Goal: Task Accomplishment & Management: Use online tool/utility

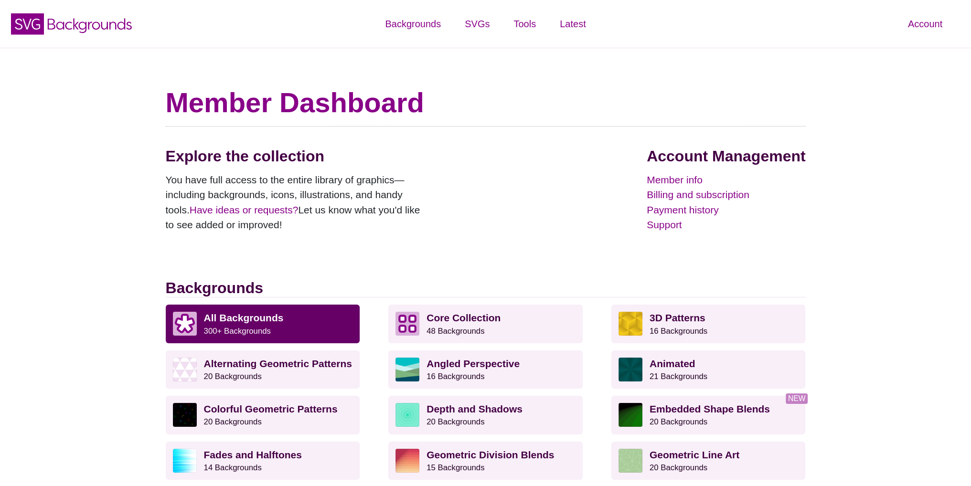
click at [260, 310] on link "All Backgrounds 300+ Backgrounds" at bounding box center [263, 324] width 194 height 38
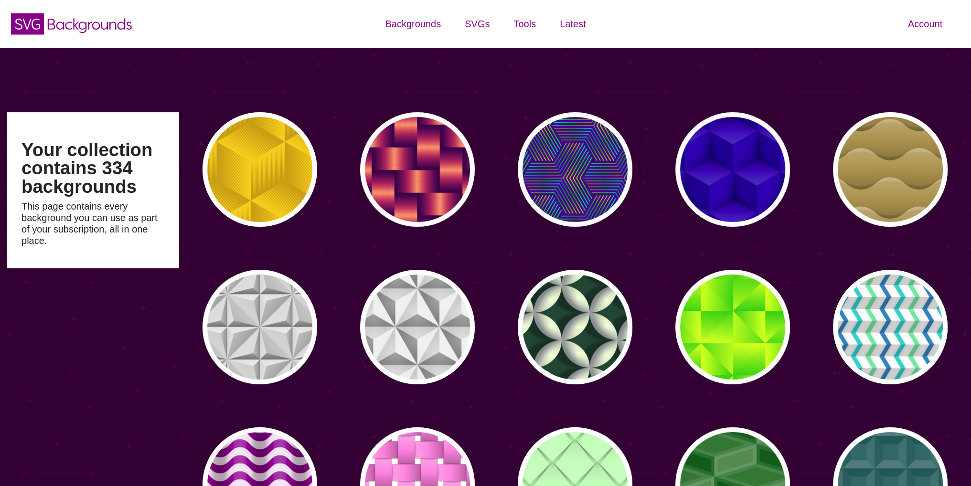
type input "#450057"
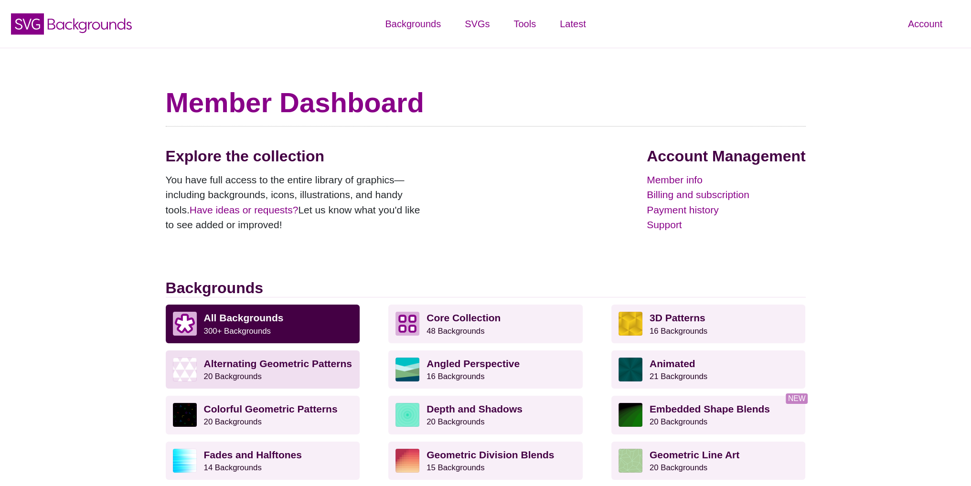
click at [266, 362] on strong "Alternating Geometric Patterns" at bounding box center [278, 363] width 148 height 11
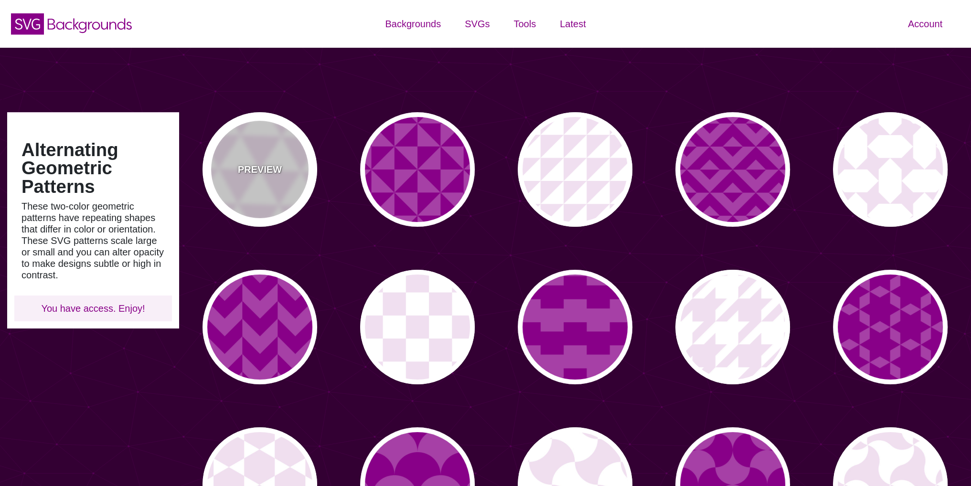
click at [286, 166] on div "PREVIEW" at bounding box center [259, 169] width 115 height 115
type input "#FFFFFF"
type input "#F0DFF0"
type input "#880088"
type input "0"
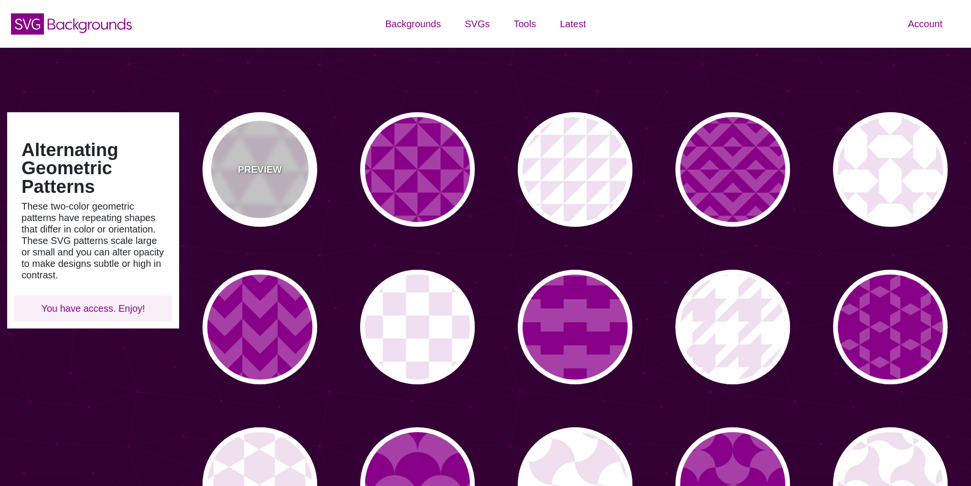
type input "0"
type input "0.2"
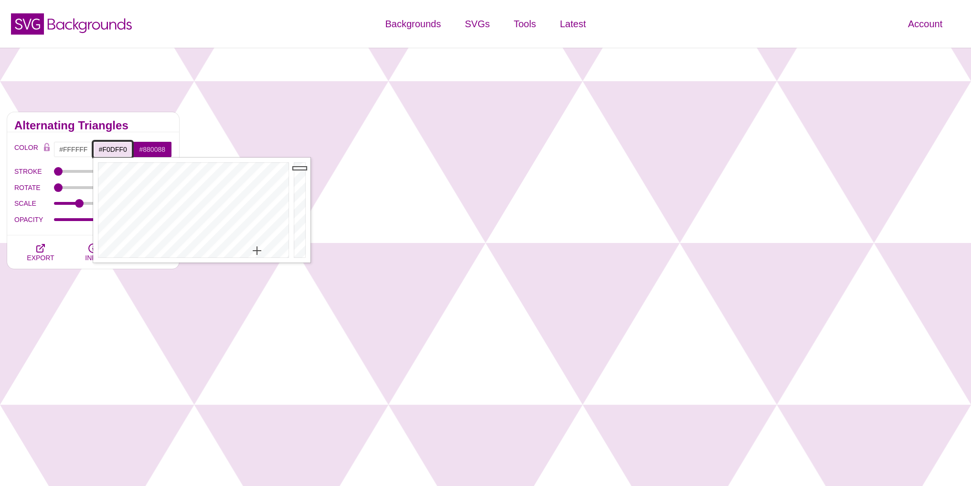
drag, startPoint x: 130, startPoint y: 151, endPoint x: 99, endPoint y: 152, distance: 31.0
click at [99, 152] on input "#F0DFF0" at bounding box center [113, 149] width 40 height 16
paste input "https://www.influxcoaching.nl/"
click at [119, 148] on input "#F0DFF0" at bounding box center [113, 149] width 40 height 16
drag, startPoint x: 126, startPoint y: 148, endPoint x: 97, endPoint y: 146, distance: 28.8
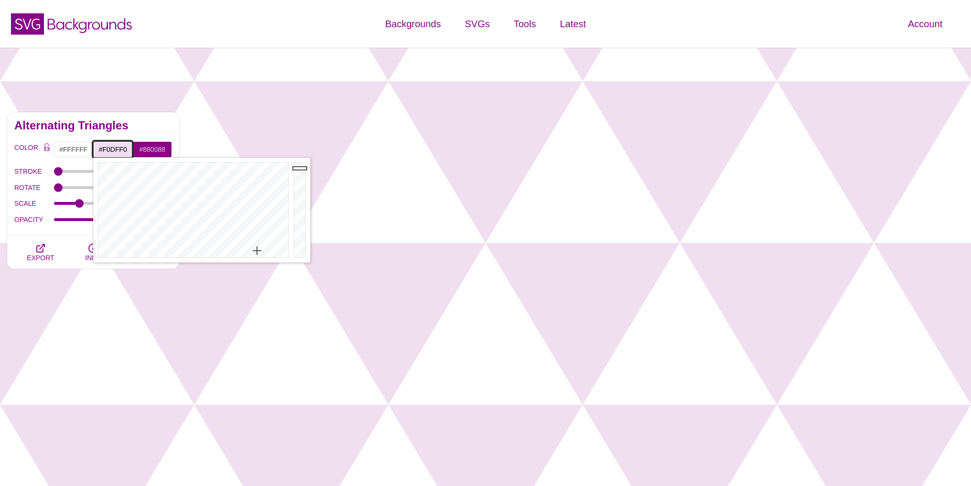
click at [97, 146] on input "#F0DFF0" at bounding box center [113, 149] width 40 height 16
paste input "76b4c9"
type input "#76B4C9"
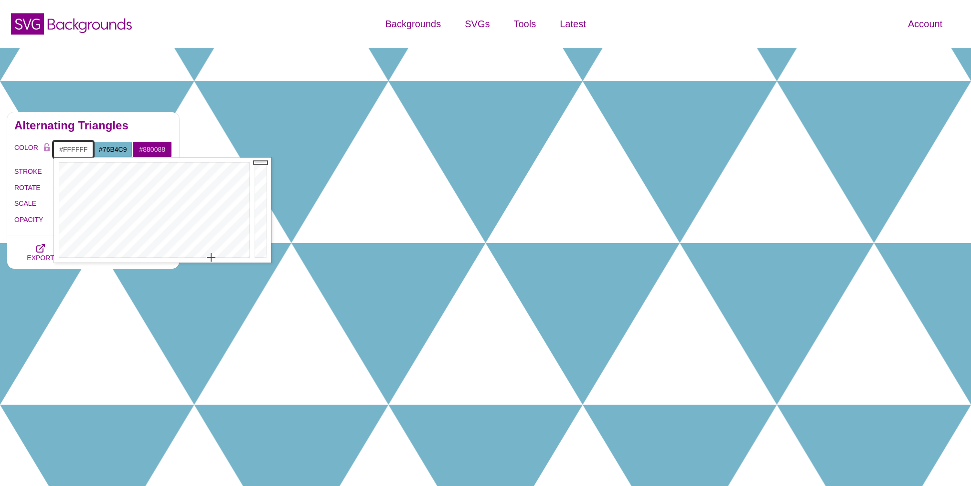
click at [89, 148] on input "#FFFFFF" at bounding box center [73, 149] width 40 height 16
drag, startPoint x: 89, startPoint y: 148, endPoint x: 63, endPoint y: 148, distance: 26.7
click at [63, 148] on input "#FFFFFF" at bounding box center [73, 149] width 40 height 16
paste input "77b8de"
type input "#77B8DE"
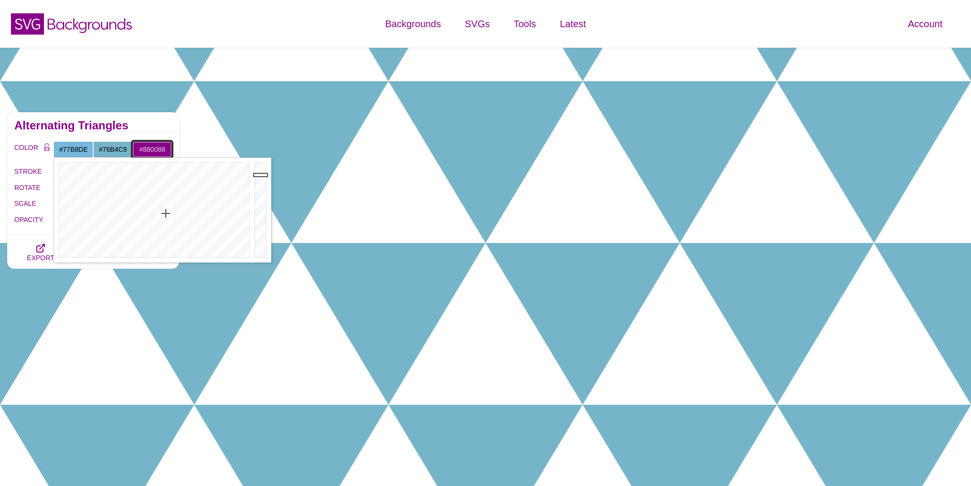
click at [165, 149] on input "#880088" at bounding box center [152, 149] width 40 height 16
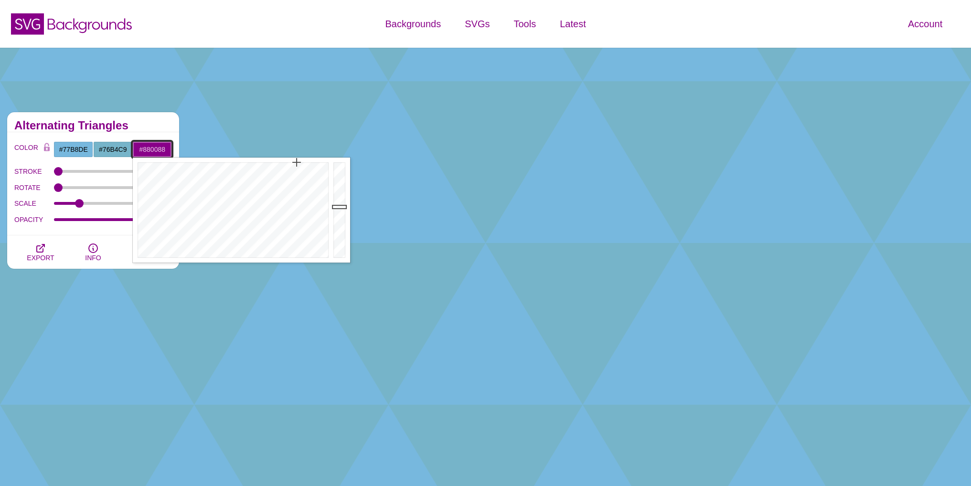
drag, startPoint x: 167, startPoint y: 149, endPoint x: 134, endPoint y: 150, distance: 32.5
click at [134, 150] on input "#880088" at bounding box center [152, 149] width 40 height 16
paste input "77b8de"
type input "#77B8DE"
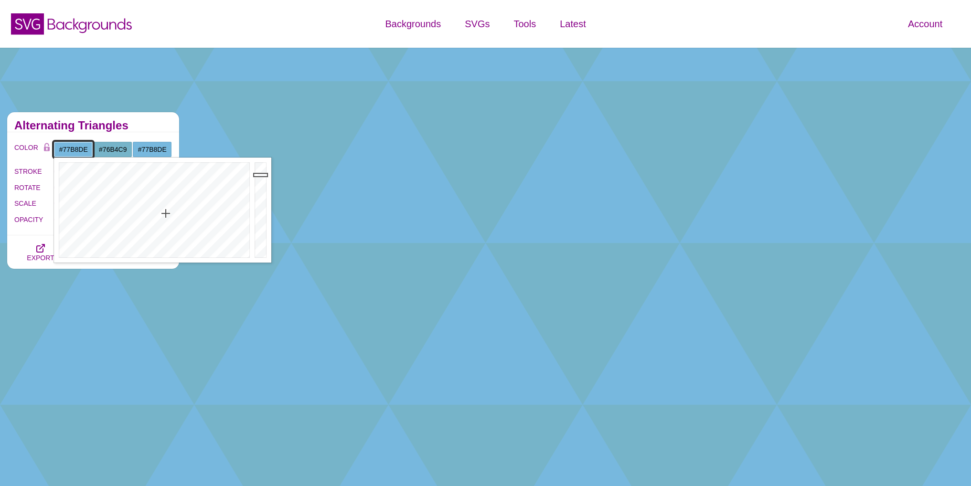
drag, startPoint x: 84, startPoint y: 146, endPoint x: 60, endPoint y: 146, distance: 24.4
click at [60, 146] on input "#77B8DE" at bounding box center [73, 149] width 40 height 16
type input "#FFFFFF"
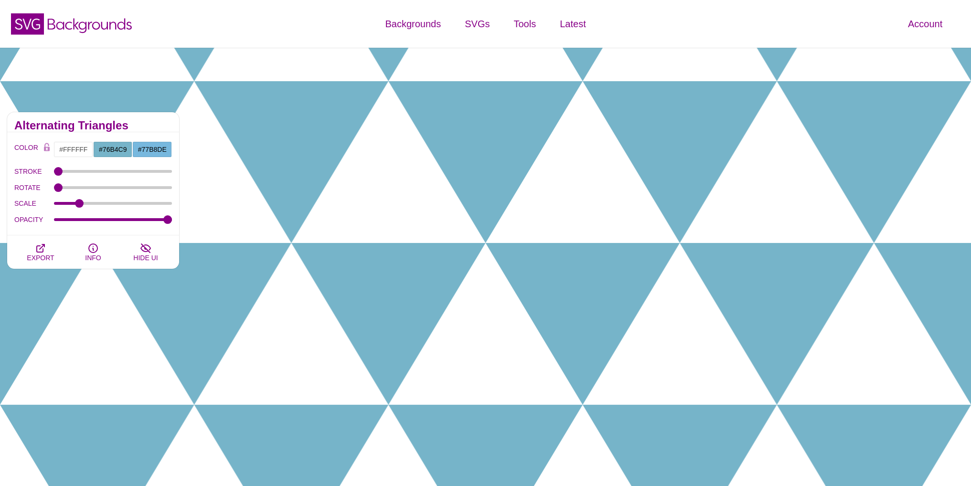
click at [146, 128] on h2 "Alternating Triangles" at bounding box center [93, 126] width 158 height 8
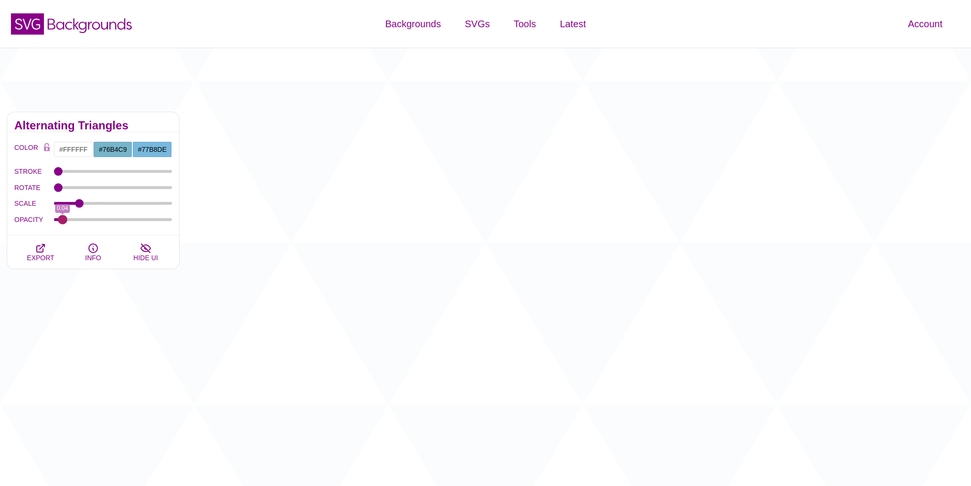
drag, startPoint x: 166, startPoint y: 220, endPoint x: 62, endPoint y: 221, distance: 103.6
type input "0.04"
click at [62, 221] on input "OPACITY" at bounding box center [113, 220] width 118 height 4
click at [43, 254] on span "EXPORT" at bounding box center [40, 258] width 27 height 8
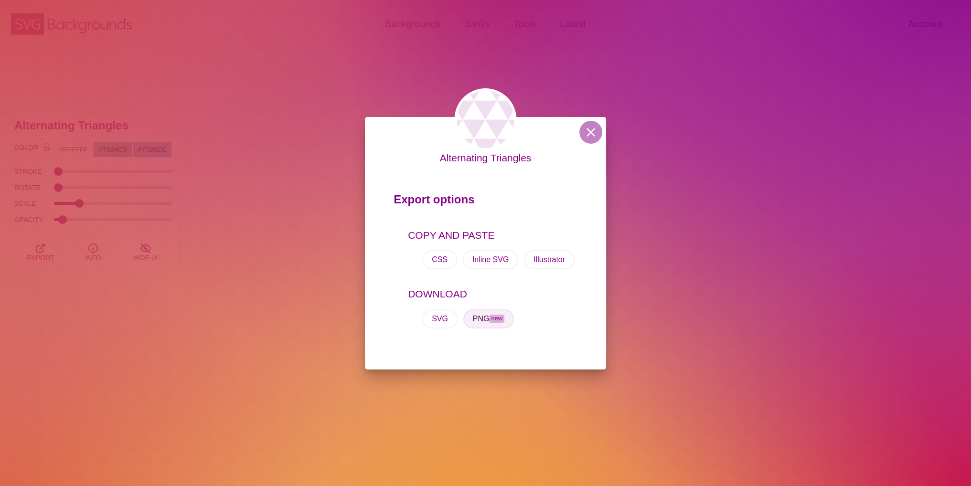
click at [490, 319] on span "new" at bounding box center [496, 319] width 15 height 8
